Goal: Information Seeking & Learning: Find specific fact

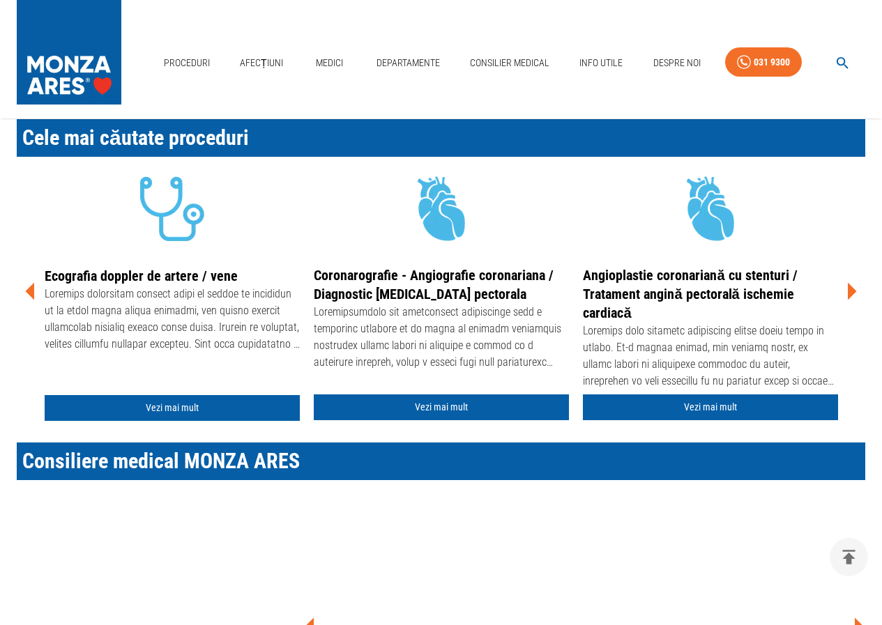
scroll to position [488, 0]
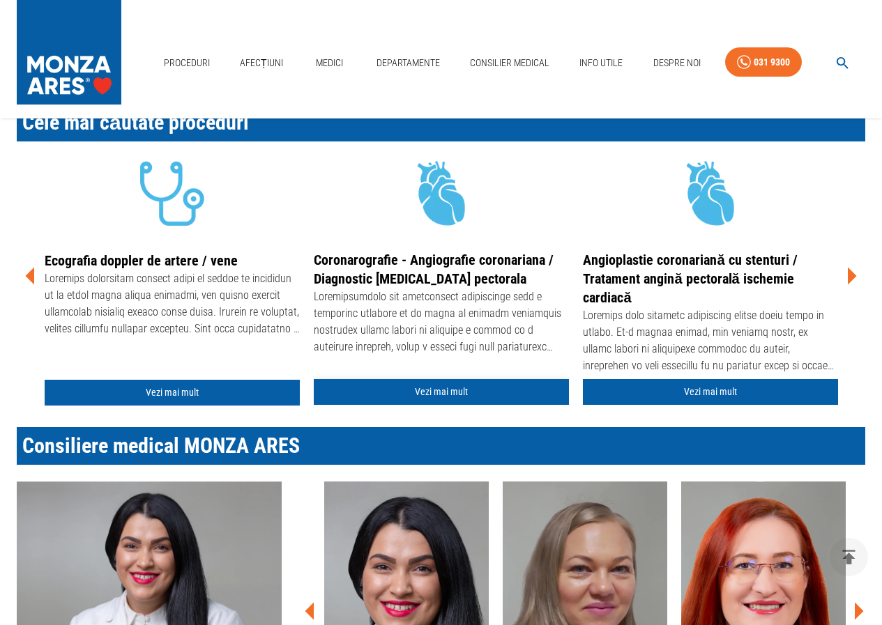
click at [487, 384] on link "Vezi mai mult" at bounding box center [441, 392] width 255 height 26
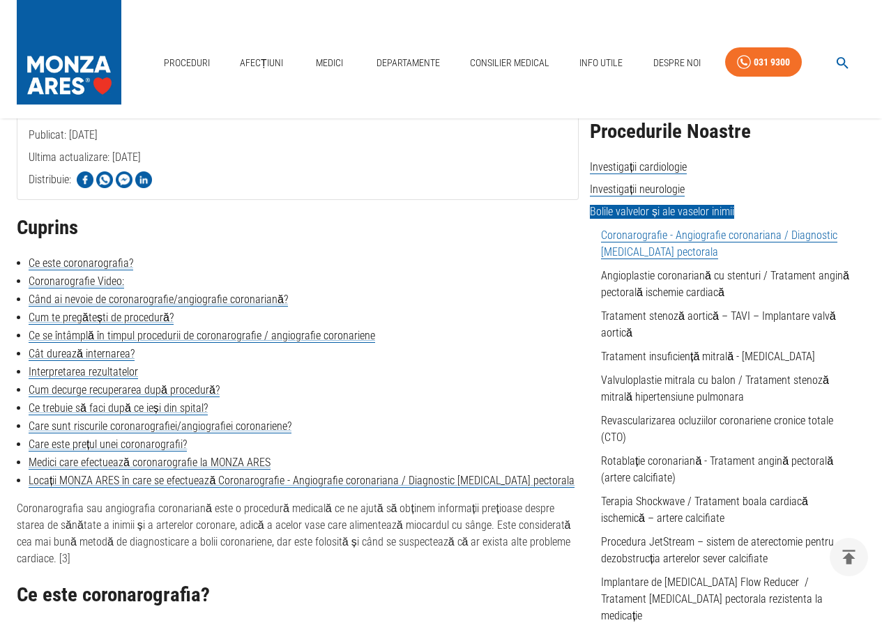
scroll to position [279, 0]
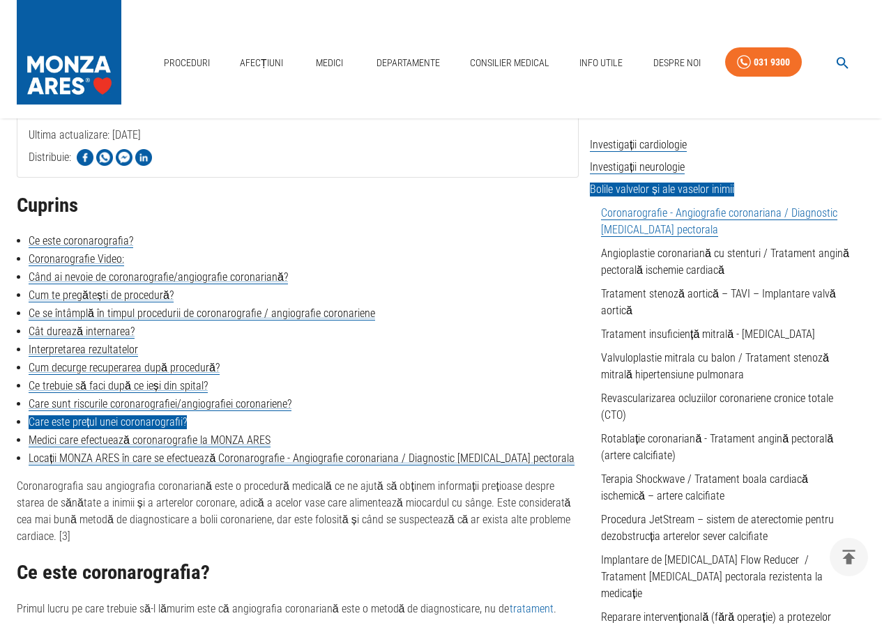
click at [159, 420] on link "Care este prețul unei coronarografii?" at bounding box center [108, 422] width 158 height 14
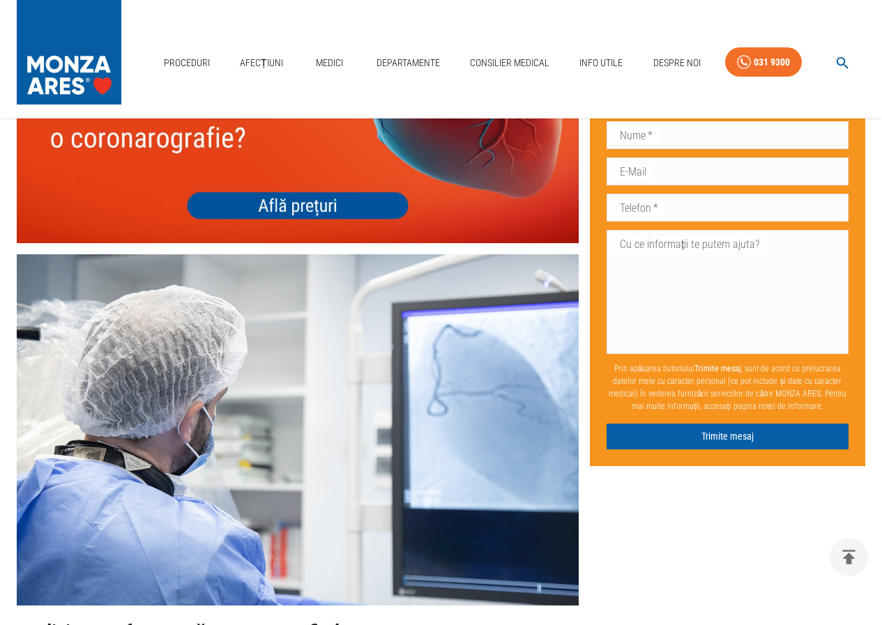
scroll to position [4051, 0]
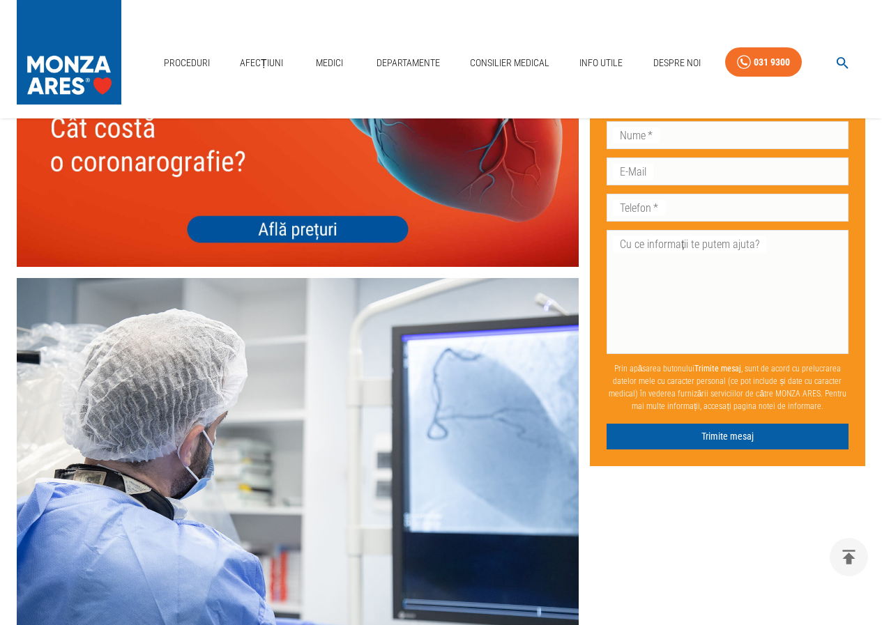
click at [276, 267] on img at bounding box center [298, 155] width 562 height 224
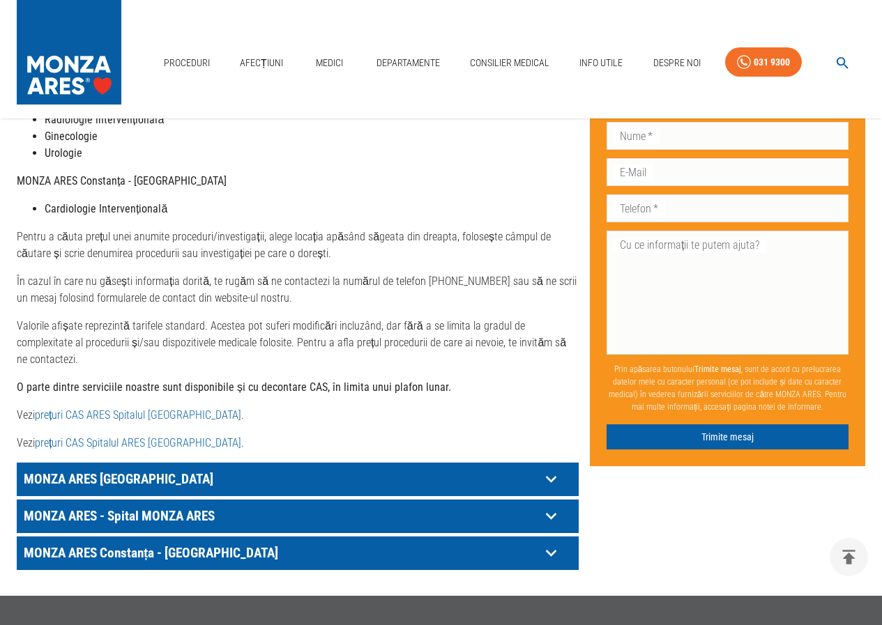
scroll to position [558, 0]
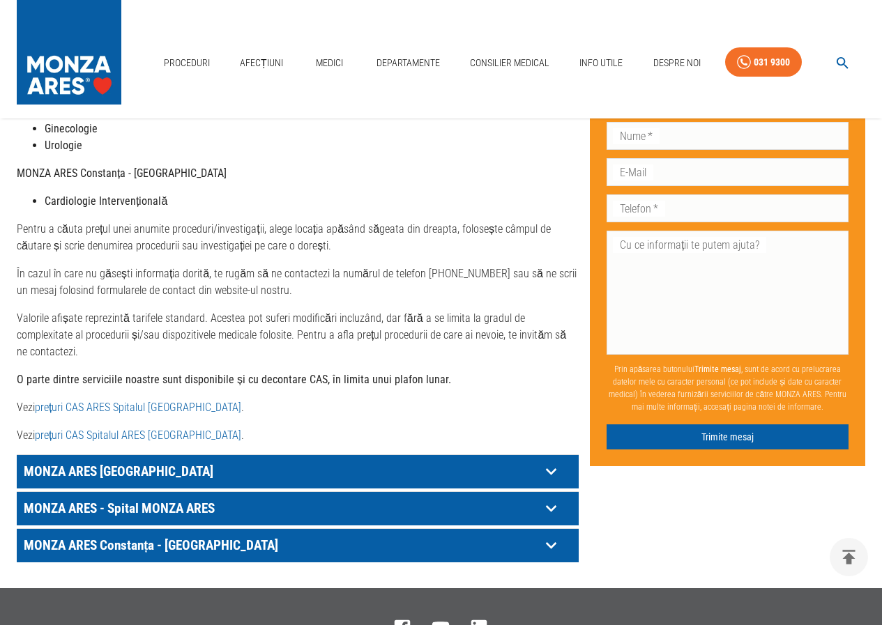
click at [163, 401] on link "prețuri CAS ARES Spitalul [GEOGRAPHIC_DATA]" at bounding box center [138, 407] width 206 height 13
